Goal: Information Seeking & Learning: Learn about a topic

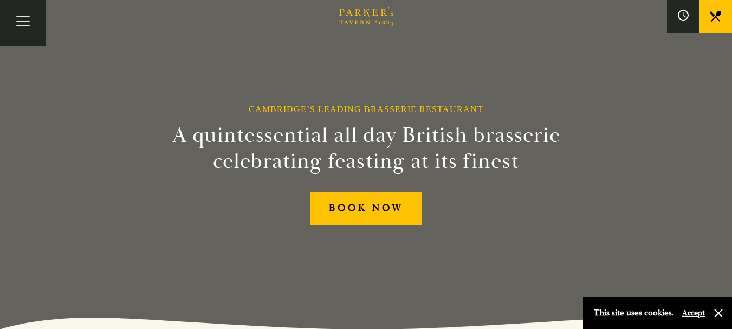
click at [718, 16] on icon at bounding box center [715, 16] width 11 height 11
click at [27, 18] on button "Toggle navigation" at bounding box center [23, 23] width 46 height 46
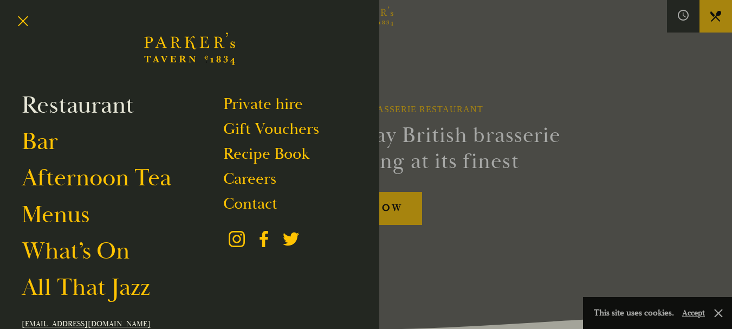
click at [64, 108] on link "Restaurant" at bounding box center [78, 105] width 112 height 30
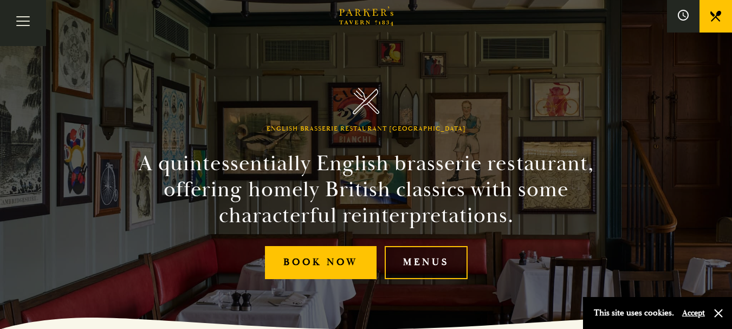
click at [436, 264] on link "Menus" at bounding box center [426, 262] width 83 height 33
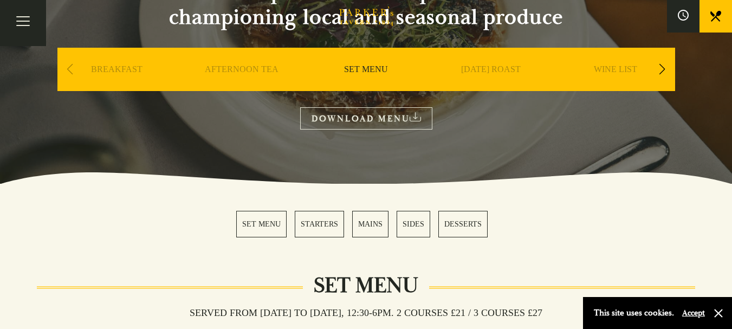
scroll to position [152, 0]
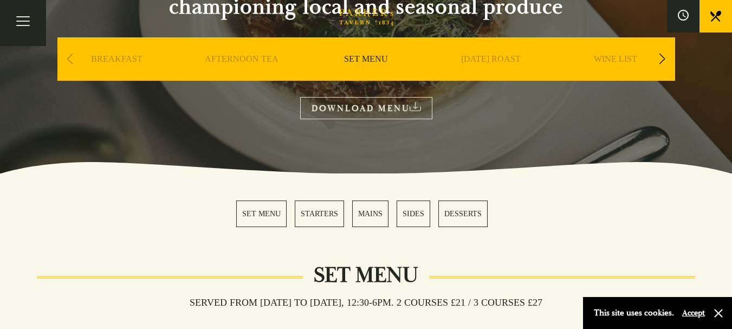
click at [496, 62] on link "SUNDAY ROAST" at bounding box center [491, 75] width 60 height 43
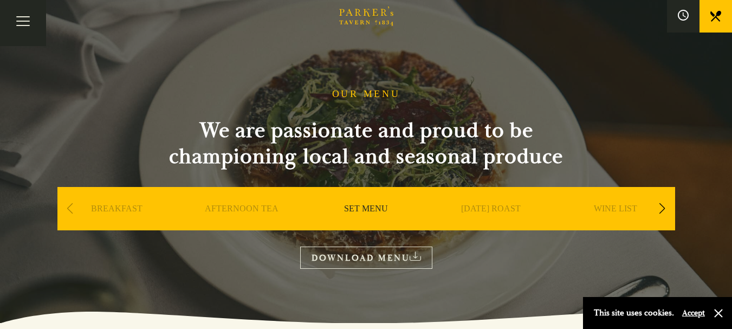
scroll to position [0, 0]
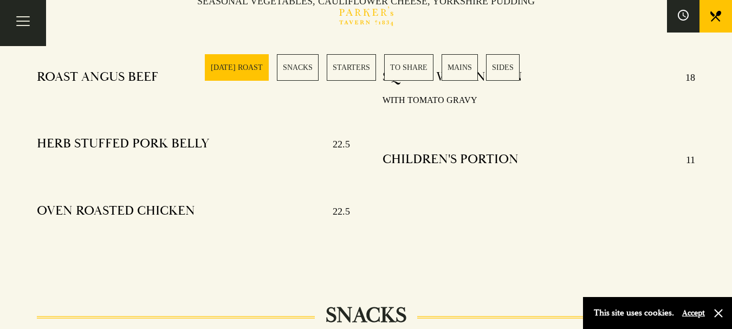
scroll to position [498, 0]
